Goal: Task Accomplishment & Management: Complete application form

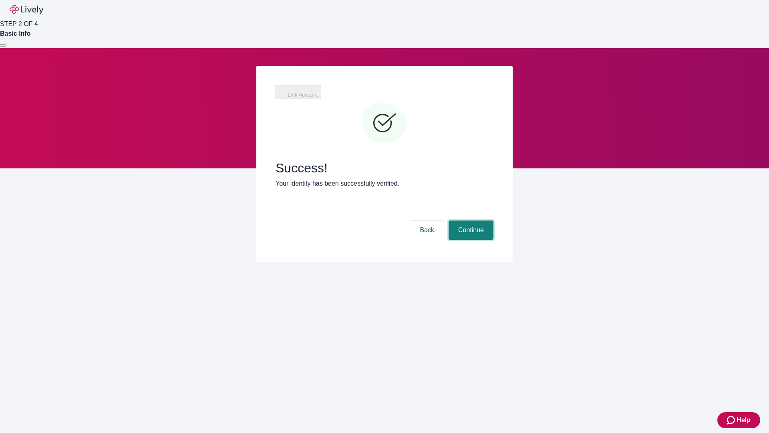
click at [470, 220] on button "Continue" at bounding box center [471, 229] width 45 height 19
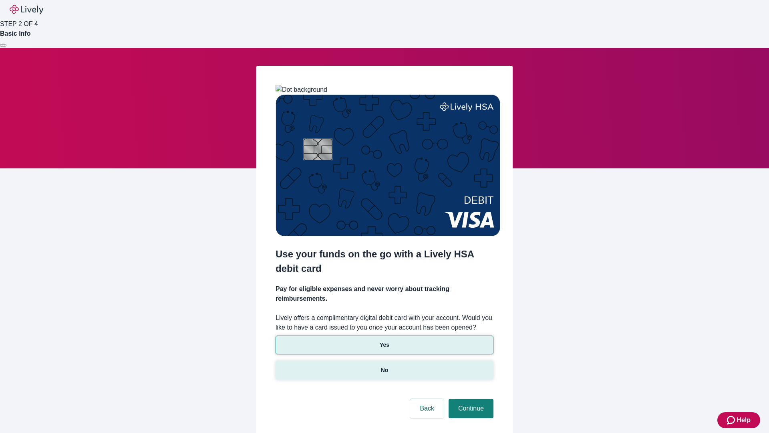
click at [384, 366] on p "No" at bounding box center [385, 370] width 8 height 8
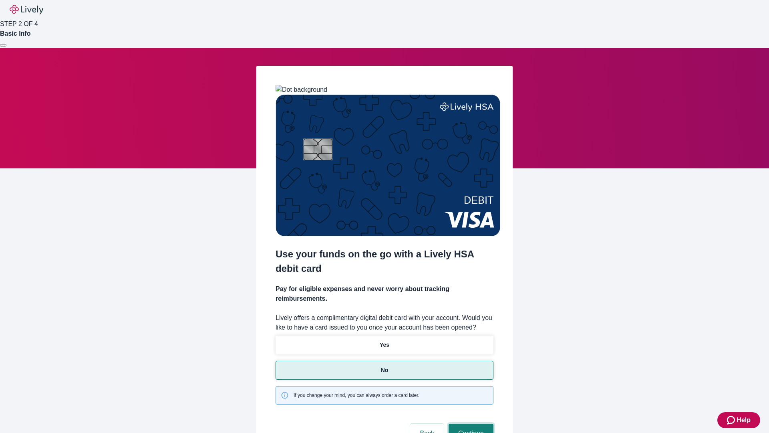
click at [470, 423] on button "Continue" at bounding box center [471, 432] width 45 height 19
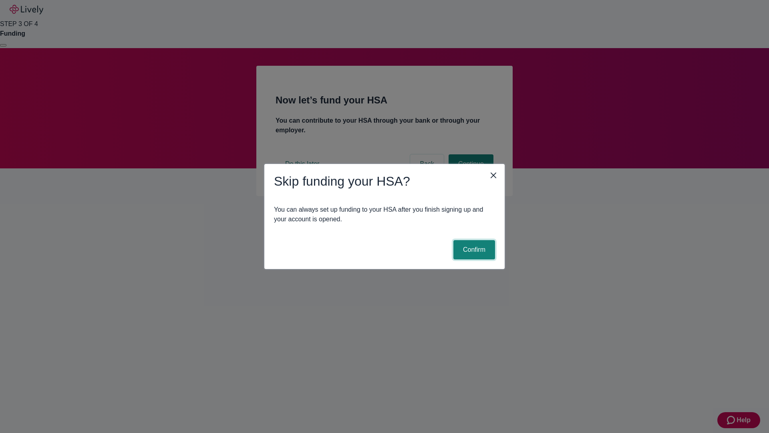
click at [473, 250] on button "Confirm" at bounding box center [474, 249] width 42 height 19
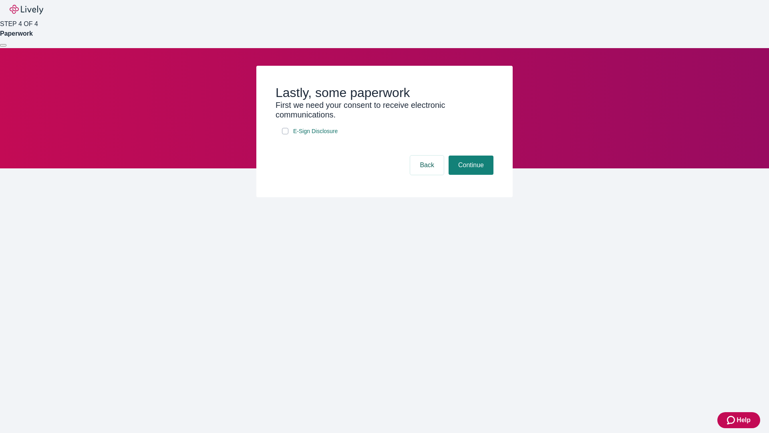
click at [285, 134] on input "E-Sign Disclosure" at bounding box center [285, 131] width 6 height 6
checkbox input "true"
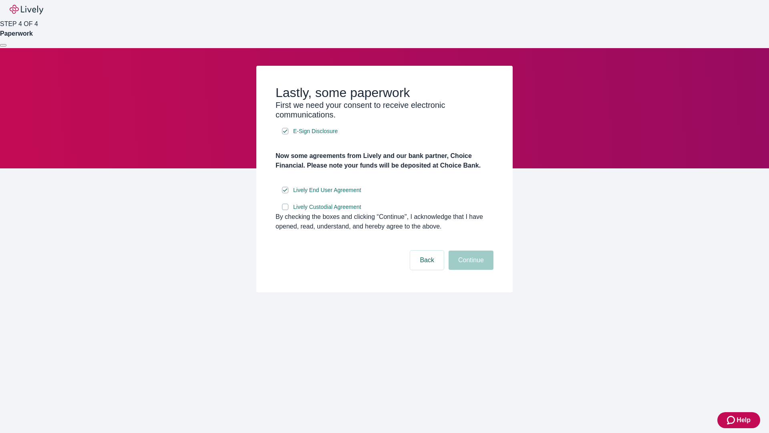
click at [285, 210] on input "Lively Custodial Agreement" at bounding box center [285, 206] width 6 height 6
checkbox input "true"
click at [470, 270] on button "Continue" at bounding box center [471, 259] width 45 height 19
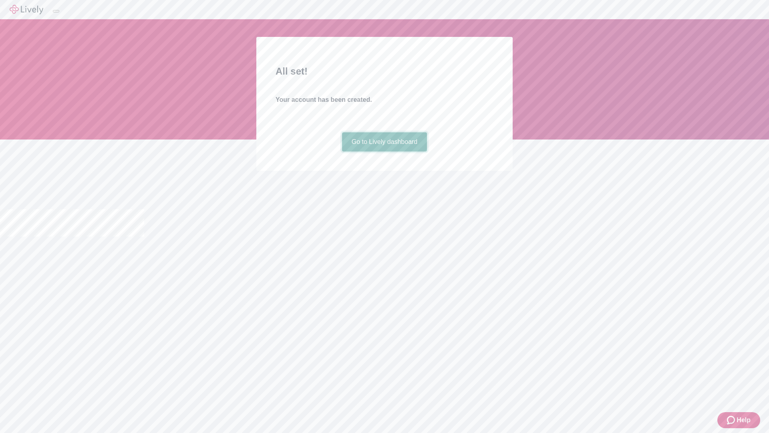
click at [384, 151] on link "Go to Lively dashboard" at bounding box center [384, 141] width 85 height 19
